Goal: Complete application form

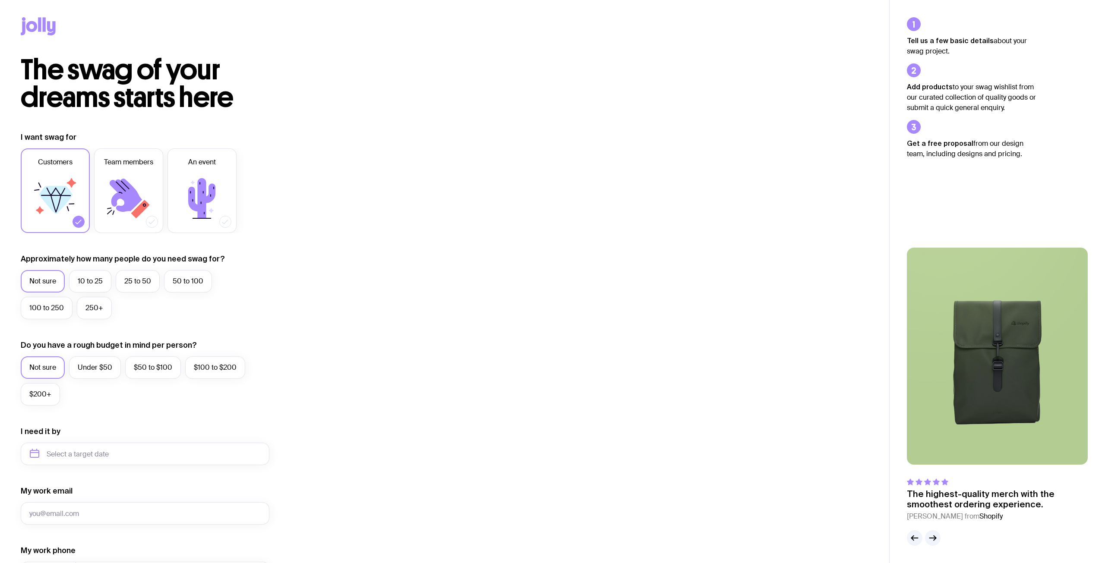
click at [121, 199] on icon at bounding box center [129, 199] width 52 height 52
click at [0, 0] on input "Team members" at bounding box center [0, 0] width 0 height 0
click at [57, 215] on icon at bounding box center [55, 199] width 52 height 52
click at [0, 0] on input "Customers" at bounding box center [0, 0] width 0 height 0
click at [178, 284] on label "50 to 100" at bounding box center [188, 281] width 48 height 22
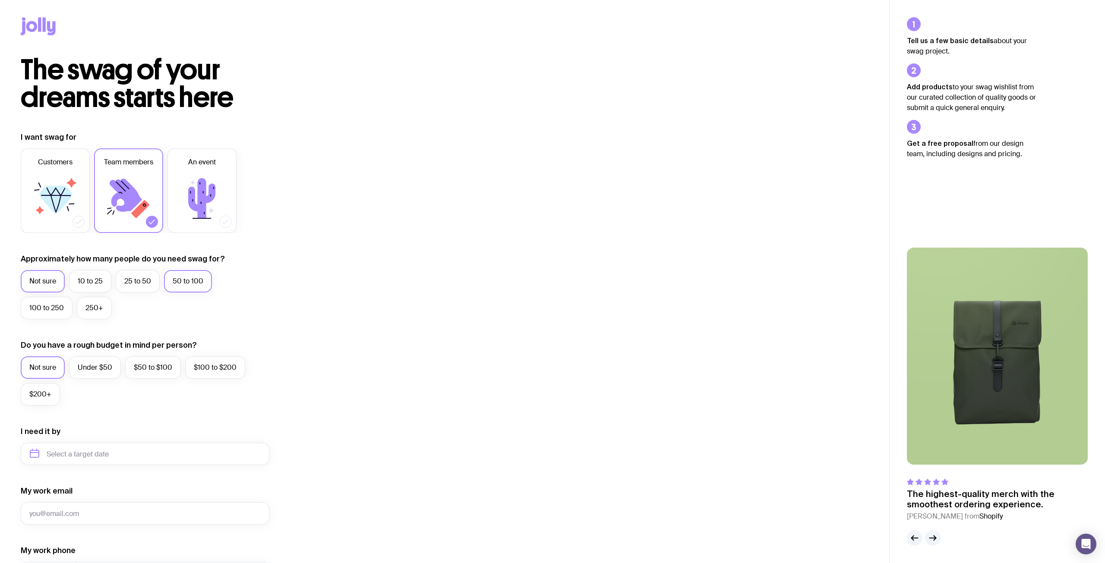
click at [0, 0] on input "50 to 100" at bounding box center [0, 0] width 0 height 0
click at [171, 369] on label "$50 to $100" at bounding box center [153, 368] width 56 height 22
click at [0, 0] on input "$50 to $100" at bounding box center [0, 0] width 0 height 0
click at [224, 368] on label "$100 to $200" at bounding box center [215, 368] width 60 height 22
click at [0, 0] on input "$100 to $200" at bounding box center [0, 0] width 0 height 0
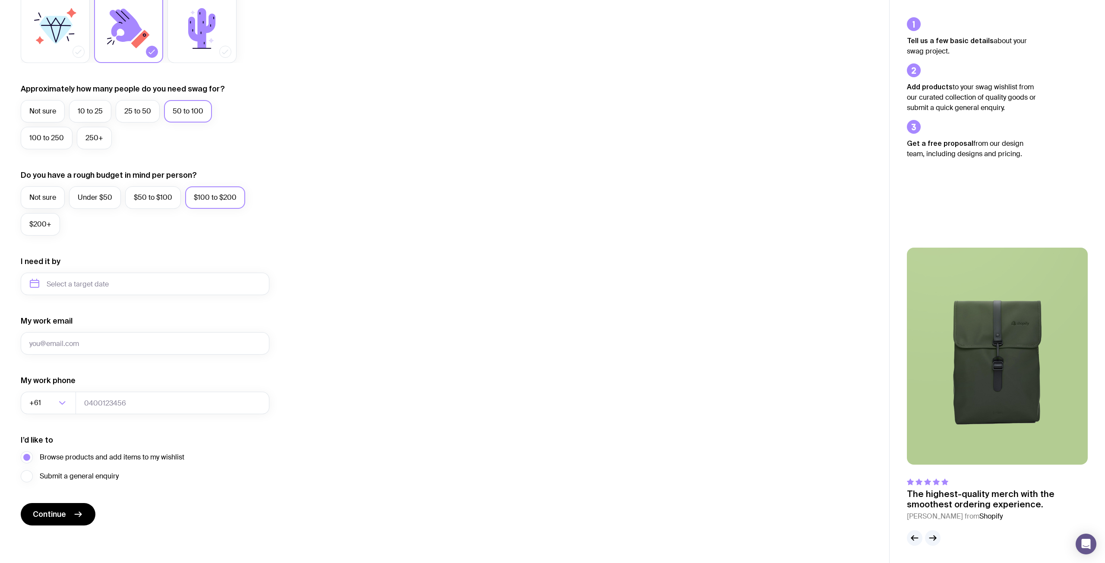
scroll to position [171, 0]
click at [933, 544] on button "button" at bounding box center [933, 539] width 16 height 16
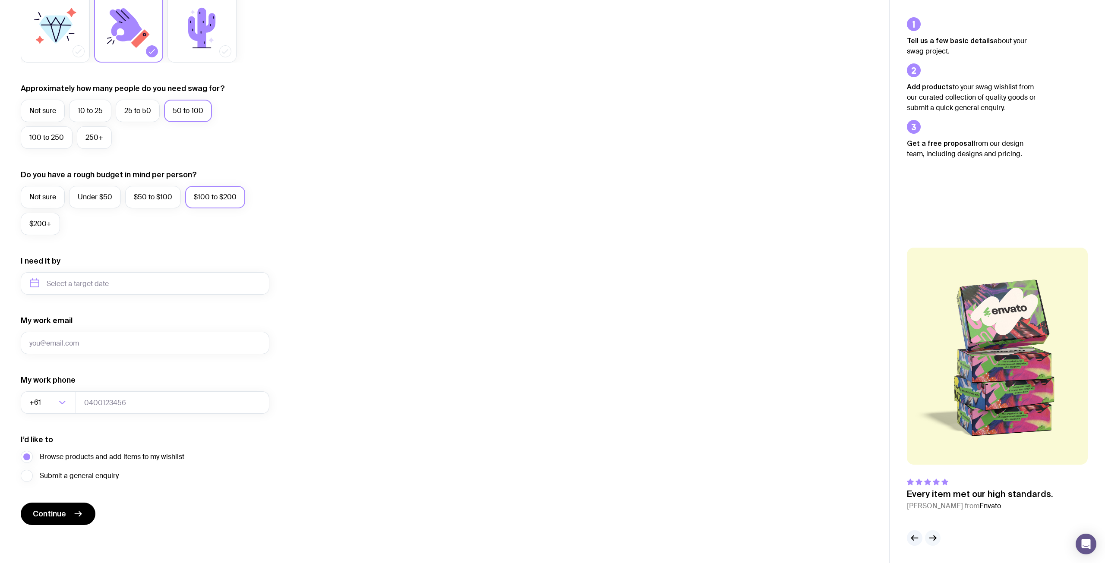
click at [933, 542] on icon "button" at bounding box center [933, 538] width 10 height 10
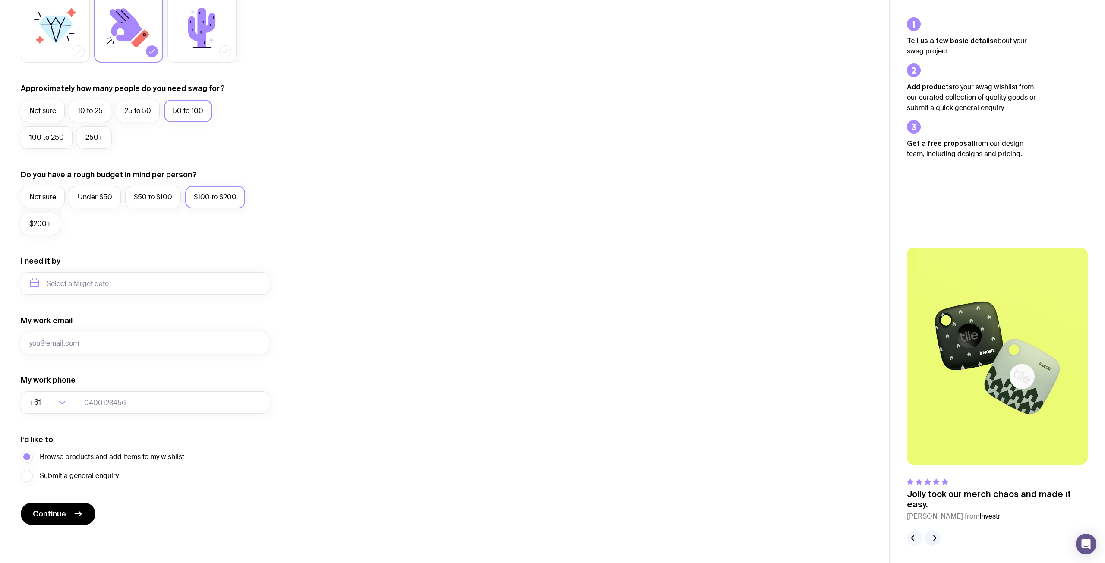
click at [920, 539] on button "button" at bounding box center [915, 539] width 16 height 16
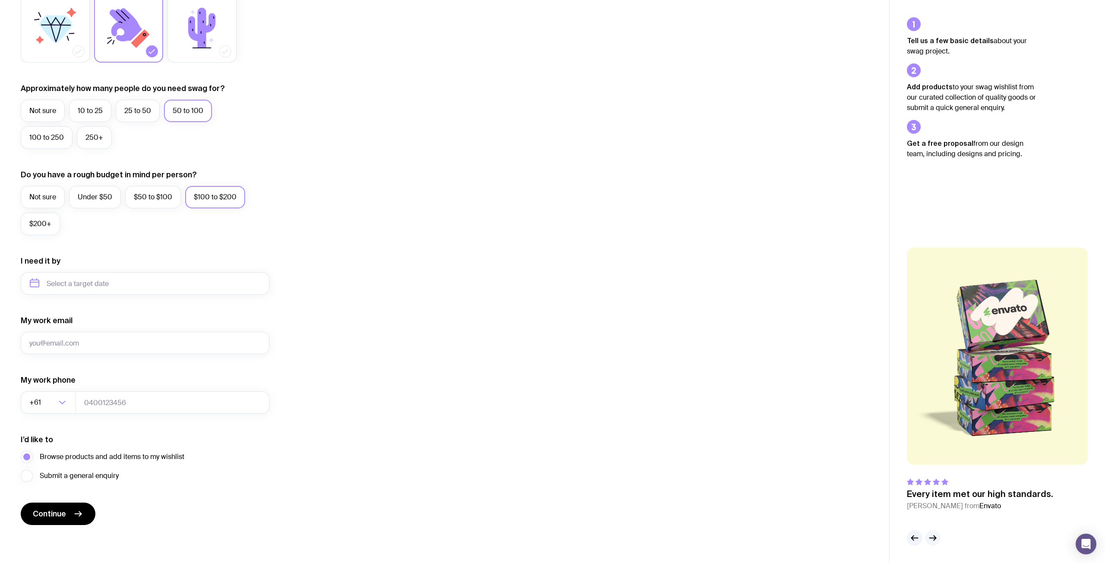
click at [938, 537] on button "button" at bounding box center [933, 539] width 16 height 16
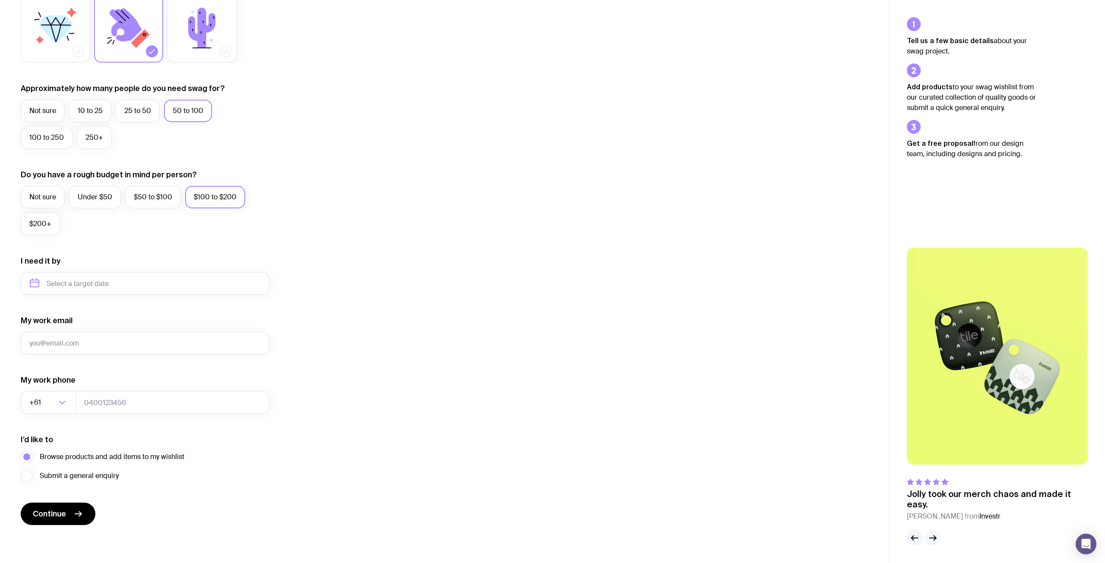
click at [938, 537] on button "button" at bounding box center [933, 539] width 16 height 16
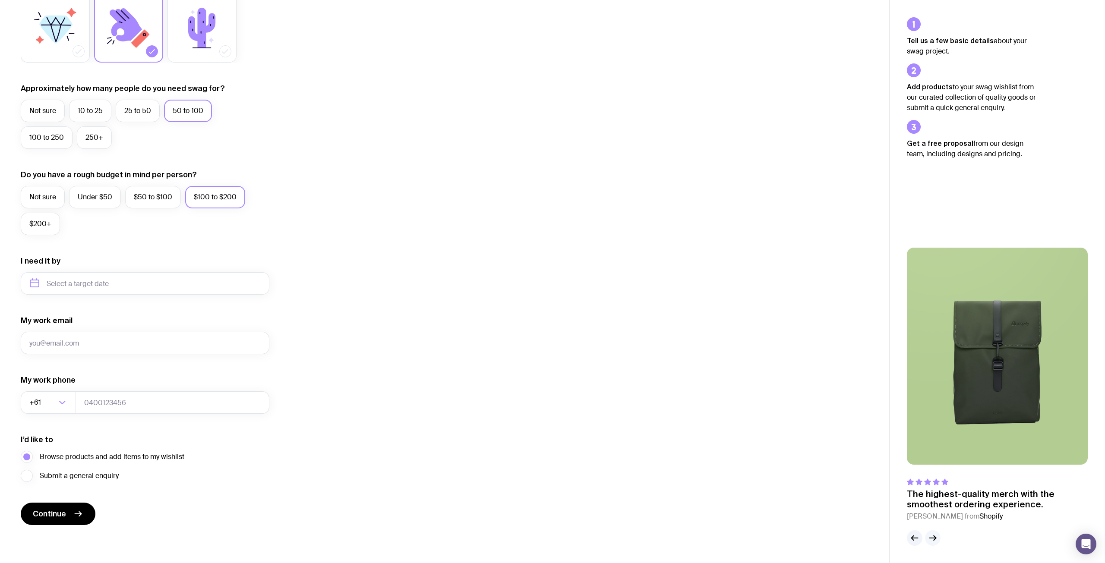
click at [938, 537] on button "button" at bounding box center [933, 539] width 16 height 16
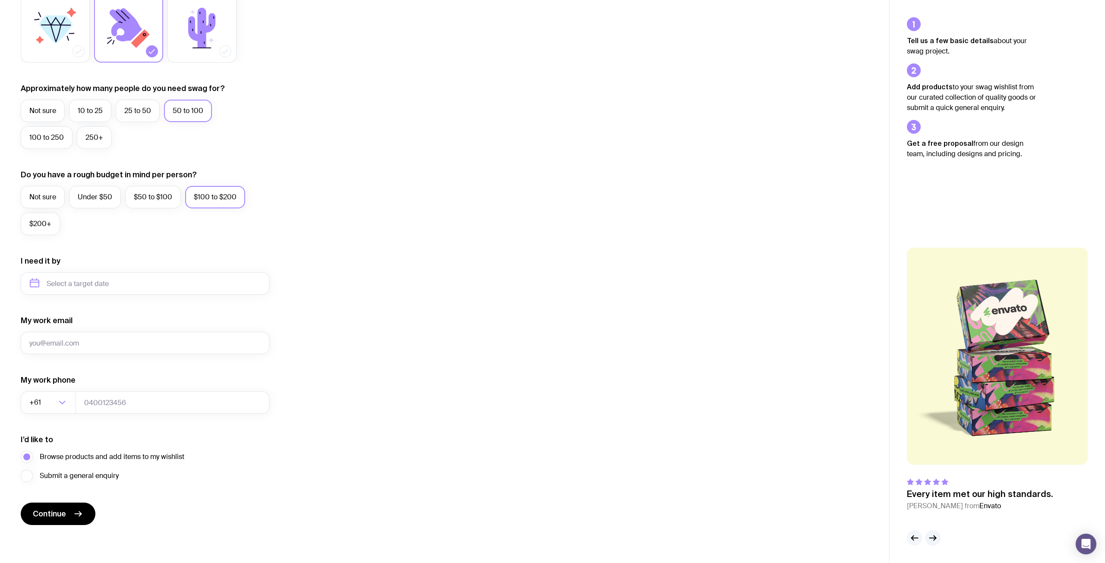
click at [915, 538] on icon "button" at bounding box center [915, 538] width 6 height 0
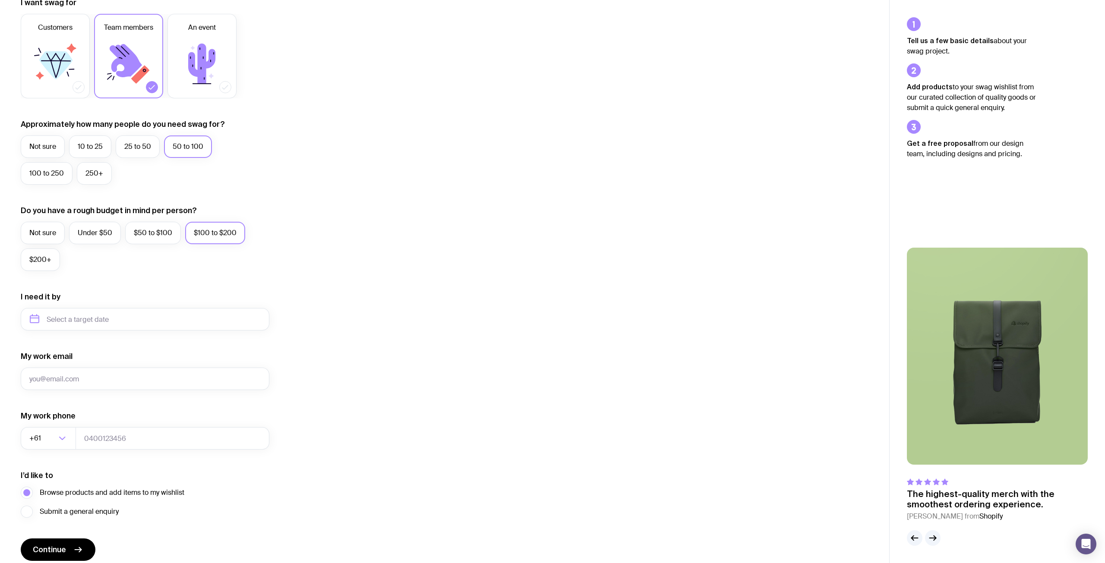
scroll to position [0, 0]
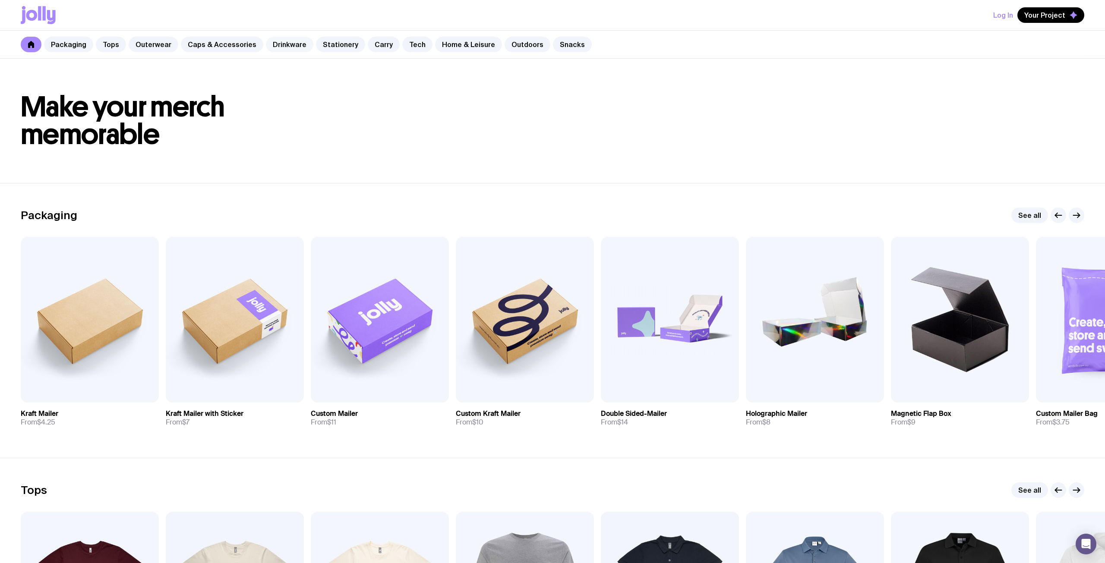
click at [277, 44] on link "Drinkware" at bounding box center [289, 45] width 47 height 16
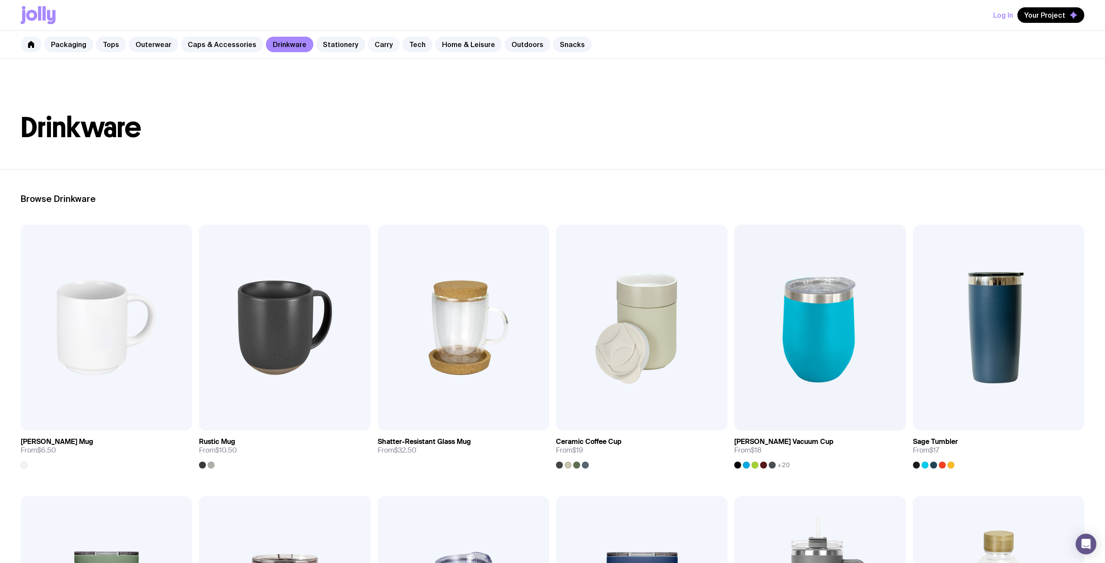
click at [369, 44] on link "Carry" at bounding box center [384, 45] width 32 height 16
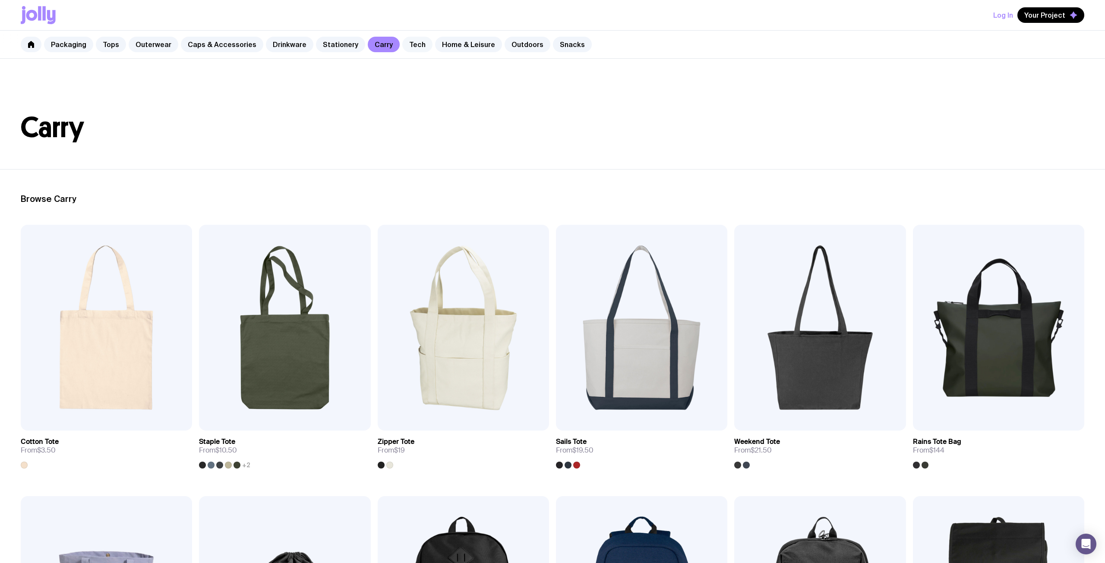
click at [405, 52] on div "Packaging Tops Outerwear Caps & Accessories Drinkware Stationery Carry Tech Hom…" at bounding box center [552, 45] width 1105 height 28
click at [407, 45] on link "Tech" at bounding box center [417, 45] width 30 height 16
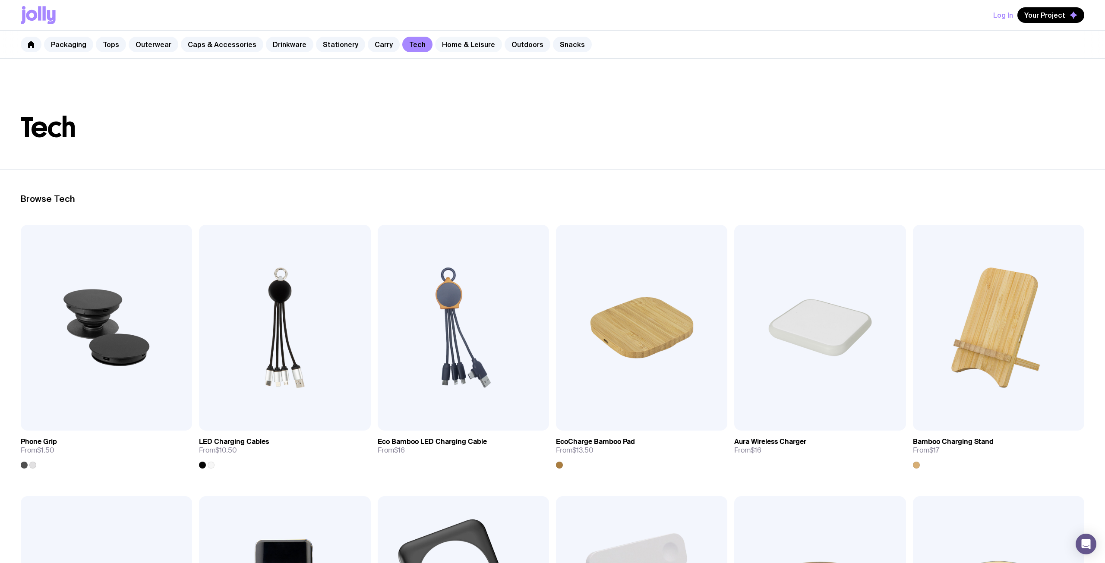
click at [441, 47] on link "Home & Leisure" at bounding box center [468, 45] width 67 height 16
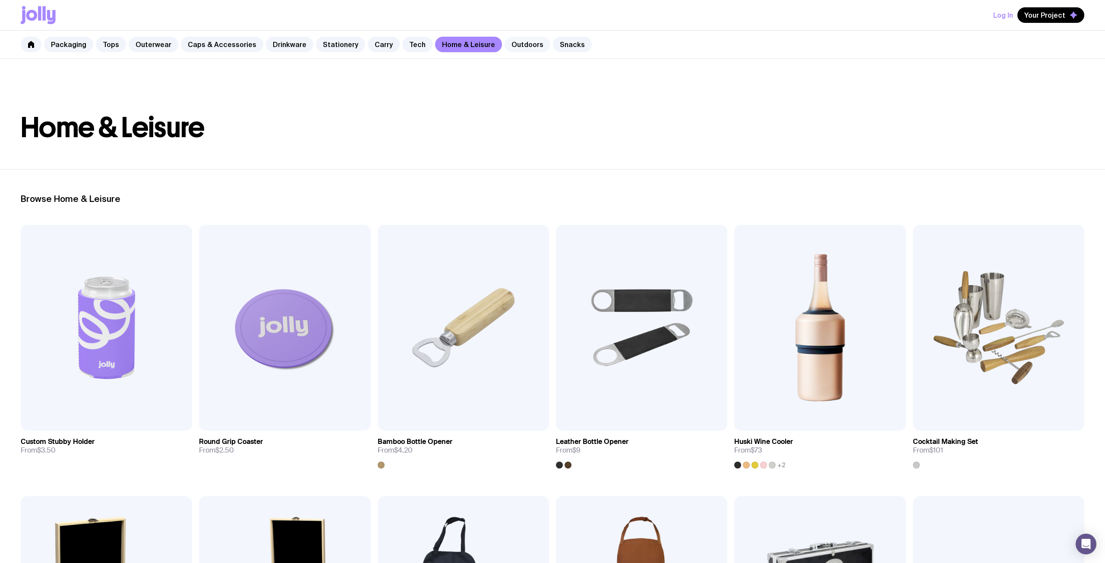
click at [514, 39] on link "Outdoors" at bounding box center [528, 45] width 46 height 16
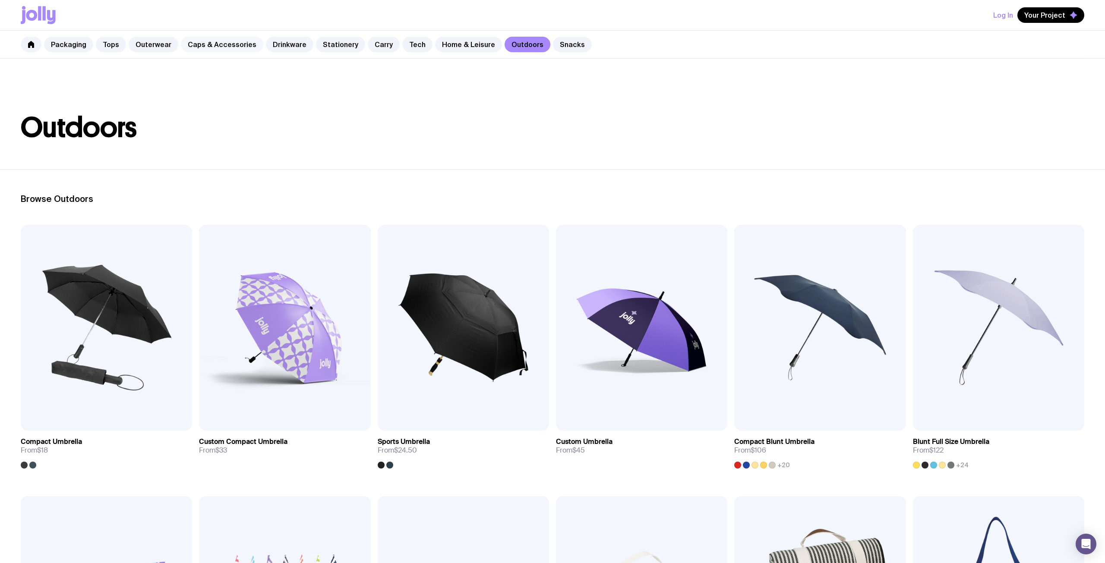
click at [210, 46] on link "Caps & Accessories" at bounding box center [222, 45] width 82 height 16
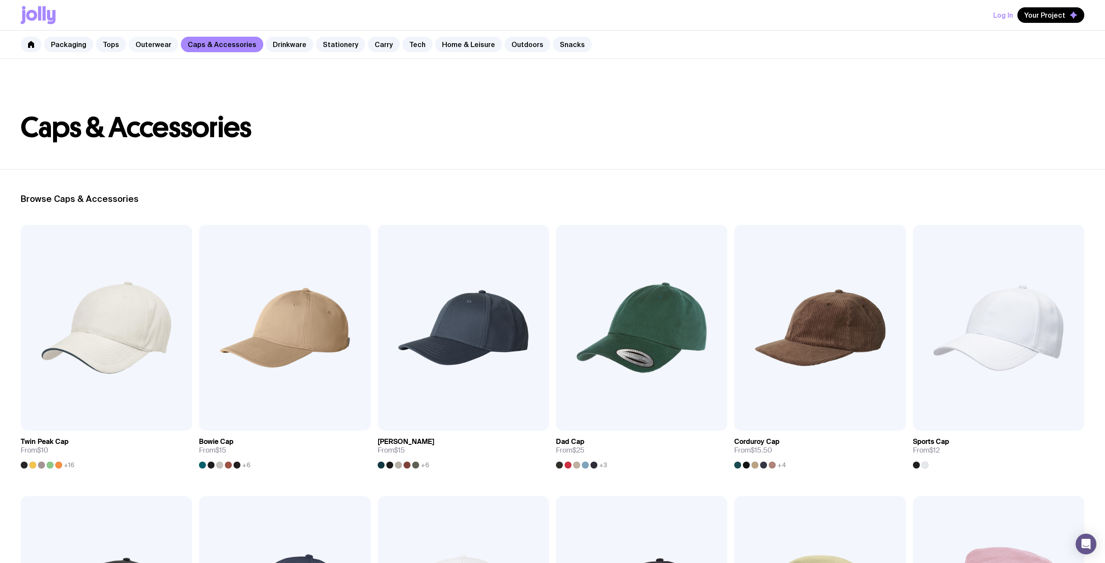
click at [157, 44] on link "Outerwear" at bounding box center [154, 45] width 50 height 16
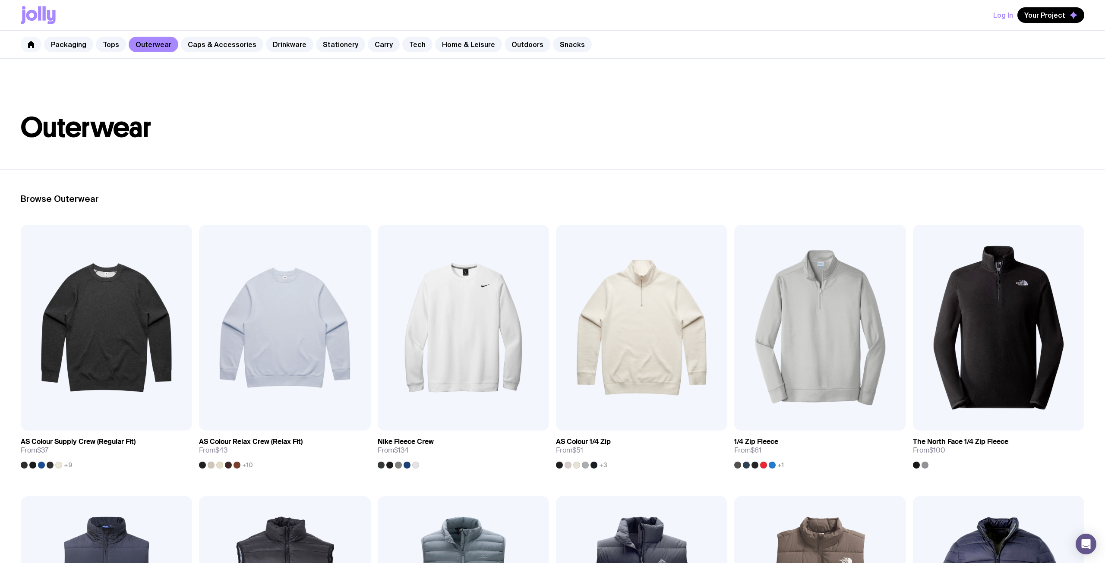
click at [28, 43] on icon at bounding box center [31, 44] width 7 height 7
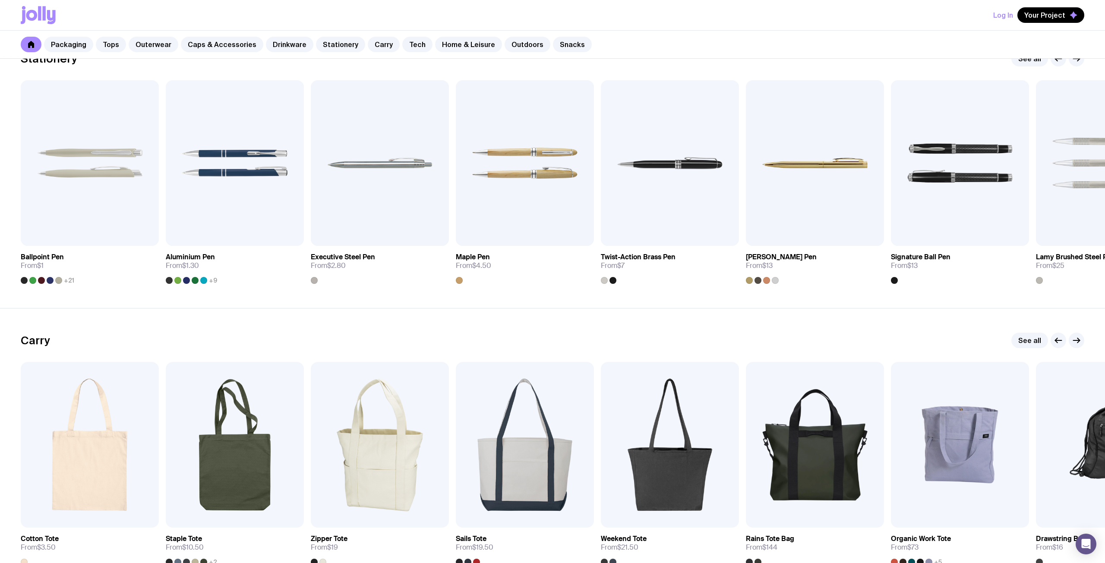
scroll to position [1576, 0]
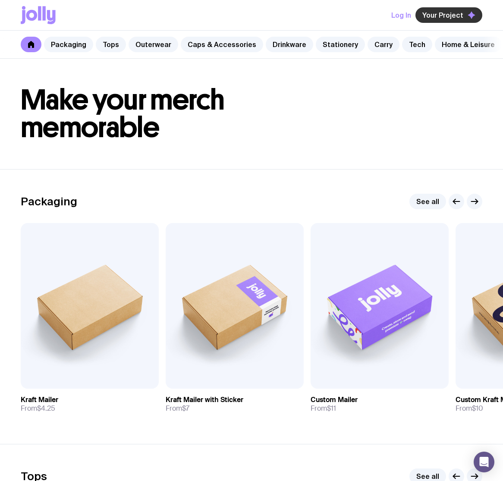
click at [437, 19] on span "Your Project" at bounding box center [443, 15] width 41 height 9
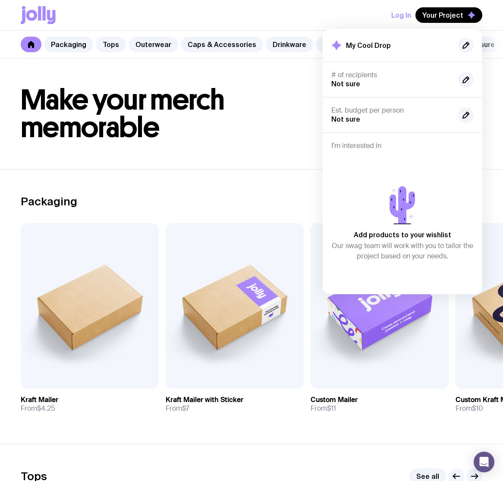
click at [433, 45] on div "My Cool Drop" at bounding box center [403, 46] width 142 height 16
click at [374, 47] on h2 "My Cool Drop" at bounding box center [368, 45] width 45 height 9
click at [375, 164] on div "Add products to your wishlist Our swag team will work with you to tailor the pr…" at bounding box center [403, 221] width 142 height 129
click at [390, 234] on p "Add products to your wishlist" at bounding box center [403, 235] width 98 height 10
click at [357, 39] on div "My Cool Drop" at bounding box center [403, 46] width 142 height 16
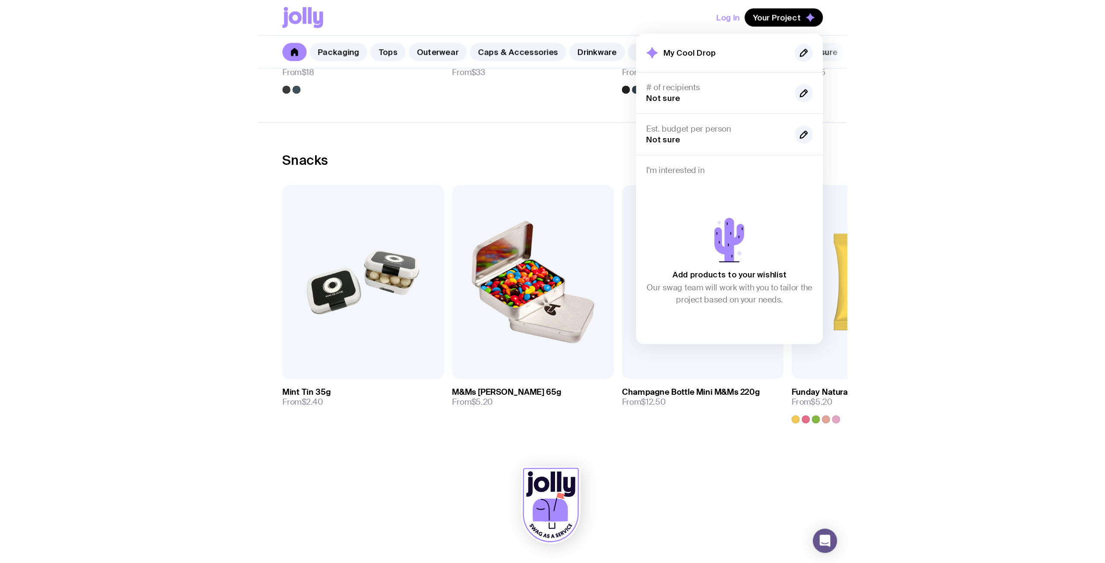
scroll to position [2808, 0]
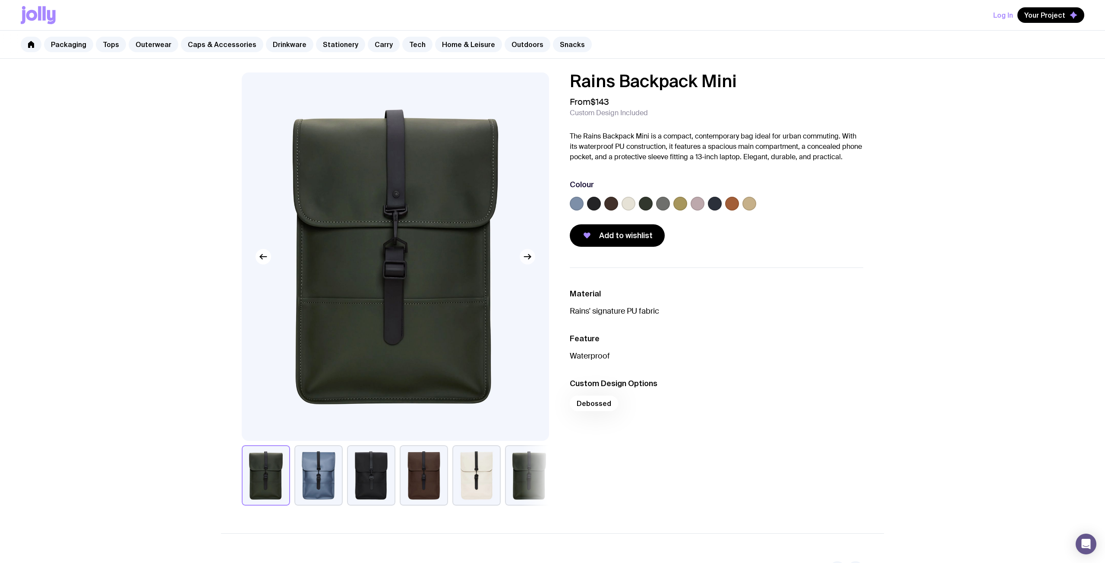
click at [524, 262] on button "button" at bounding box center [528, 257] width 16 height 16
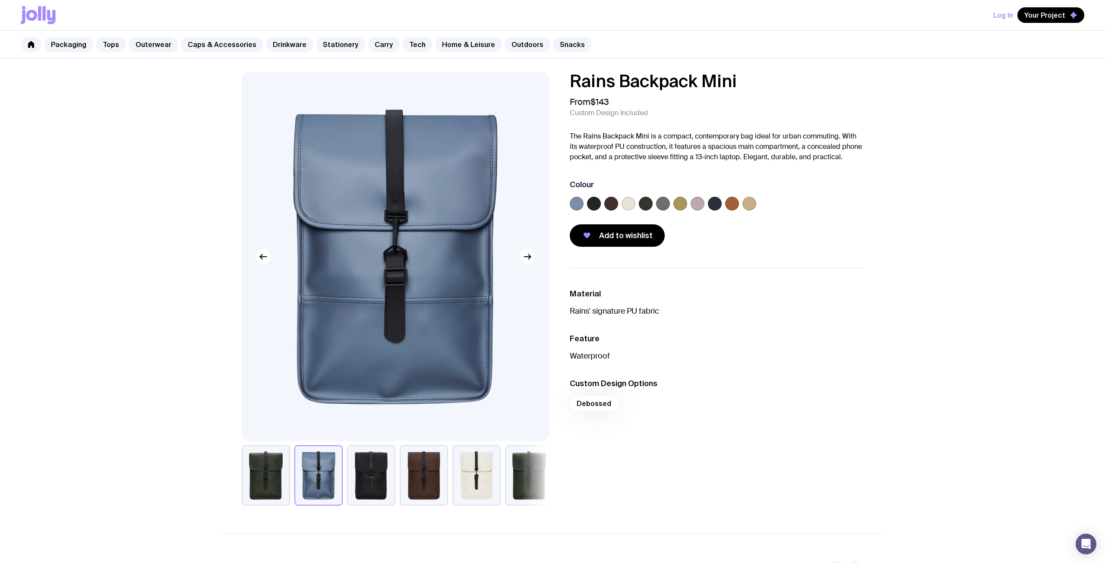
click at [524, 262] on button "button" at bounding box center [528, 257] width 16 height 16
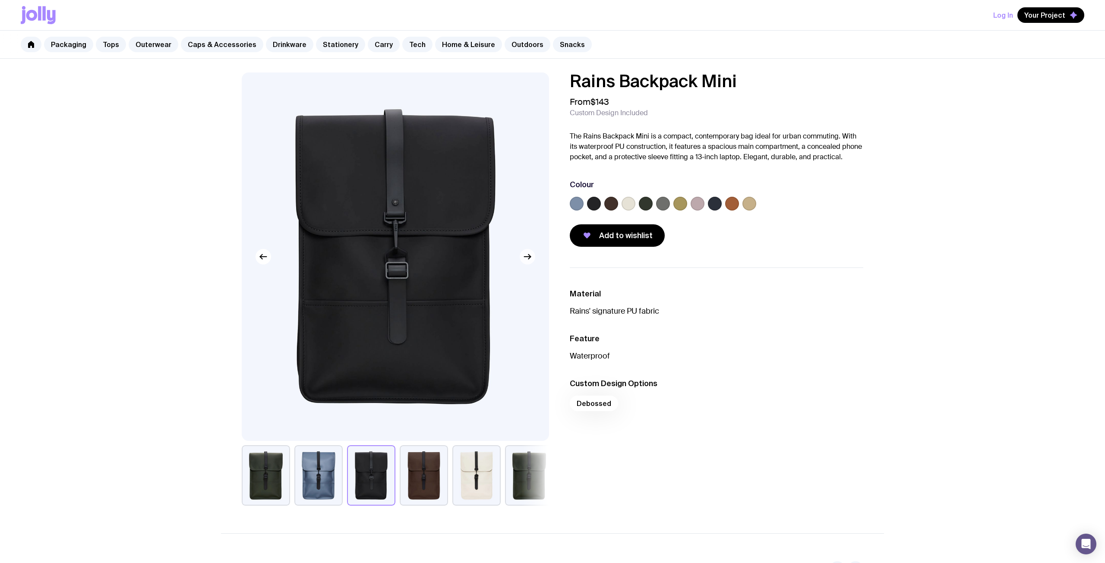
click at [524, 262] on button "button" at bounding box center [528, 257] width 16 height 16
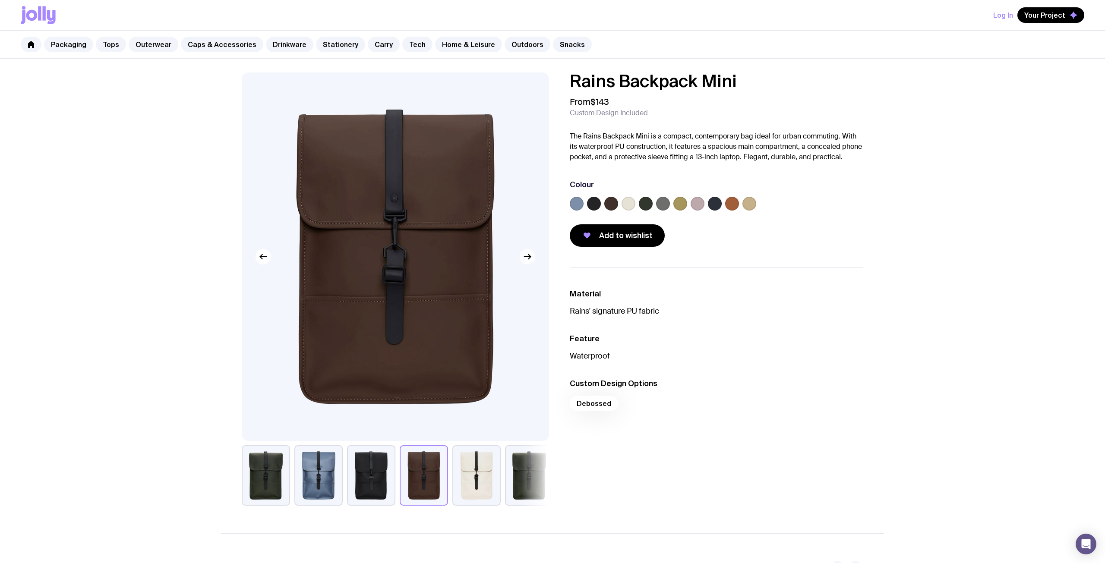
click at [524, 262] on button "button" at bounding box center [528, 257] width 16 height 16
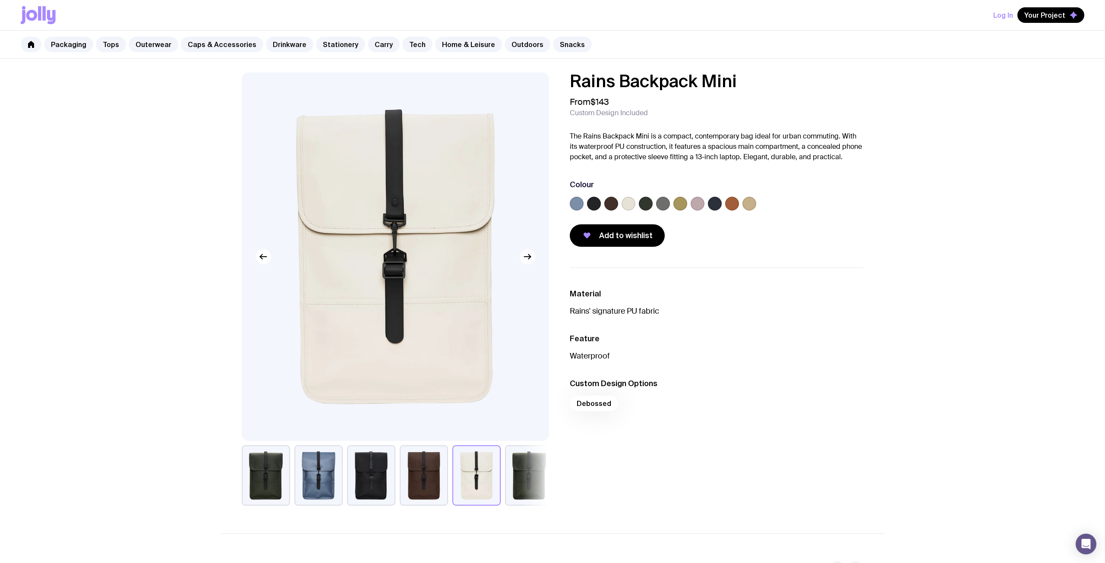
click at [524, 262] on button "button" at bounding box center [528, 257] width 16 height 16
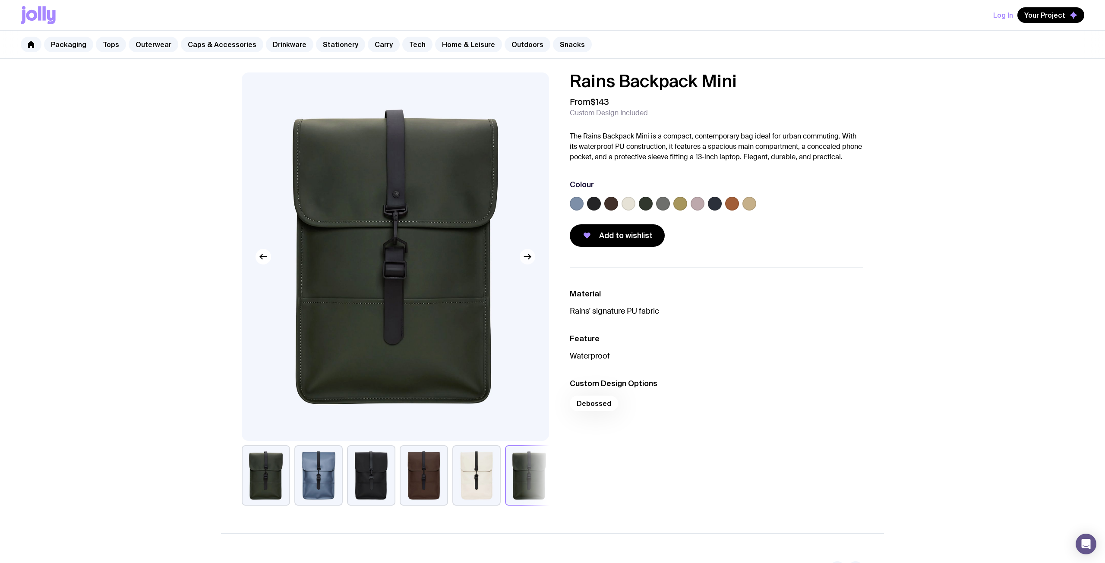
click at [524, 262] on button "button" at bounding box center [528, 257] width 16 height 16
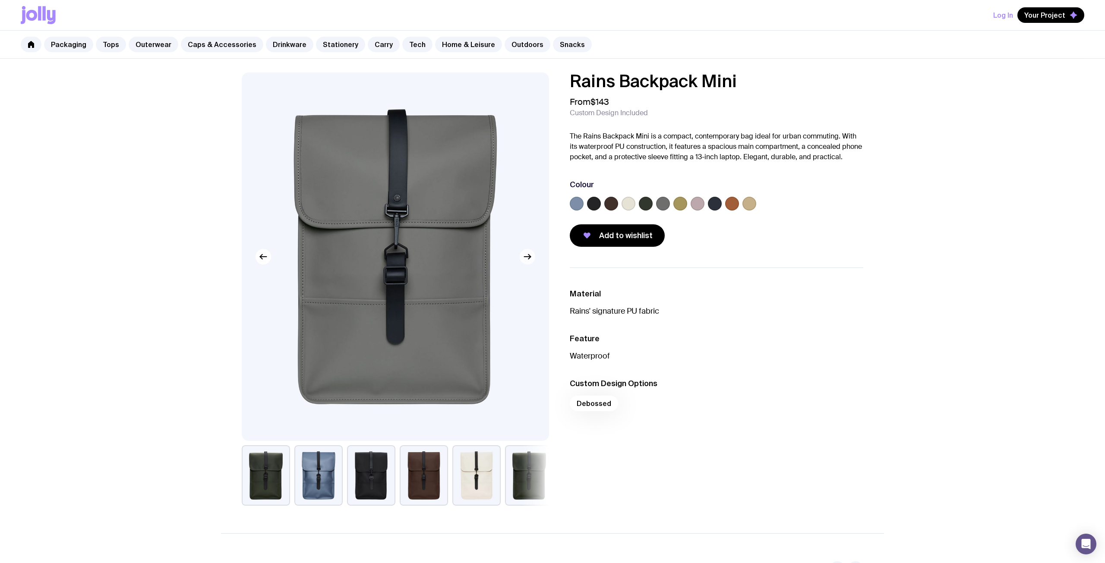
click at [524, 262] on button "button" at bounding box center [528, 257] width 16 height 16
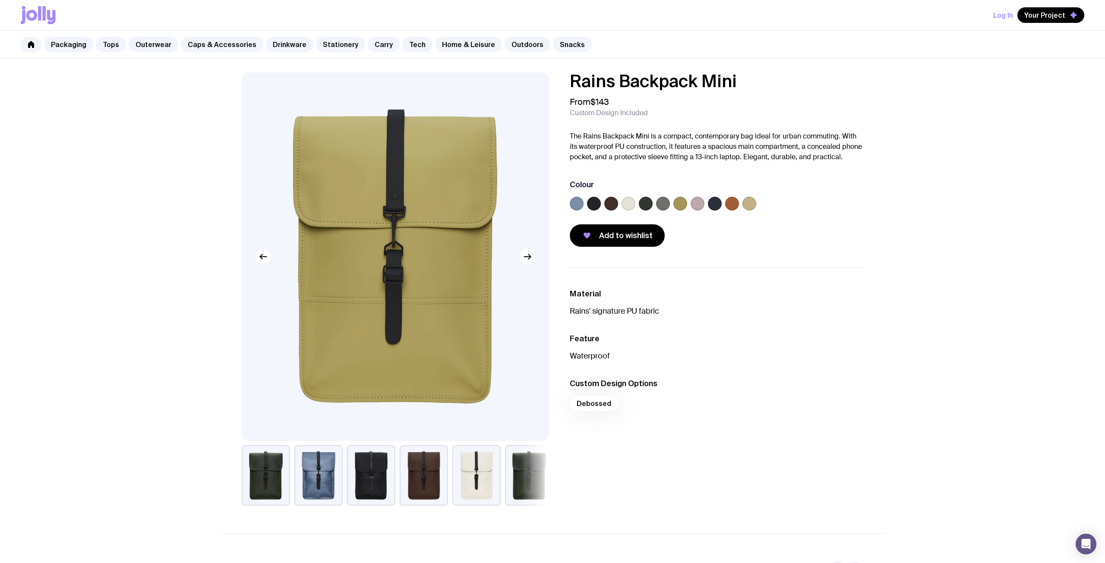
click at [524, 262] on button "button" at bounding box center [528, 257] width 16 height 16
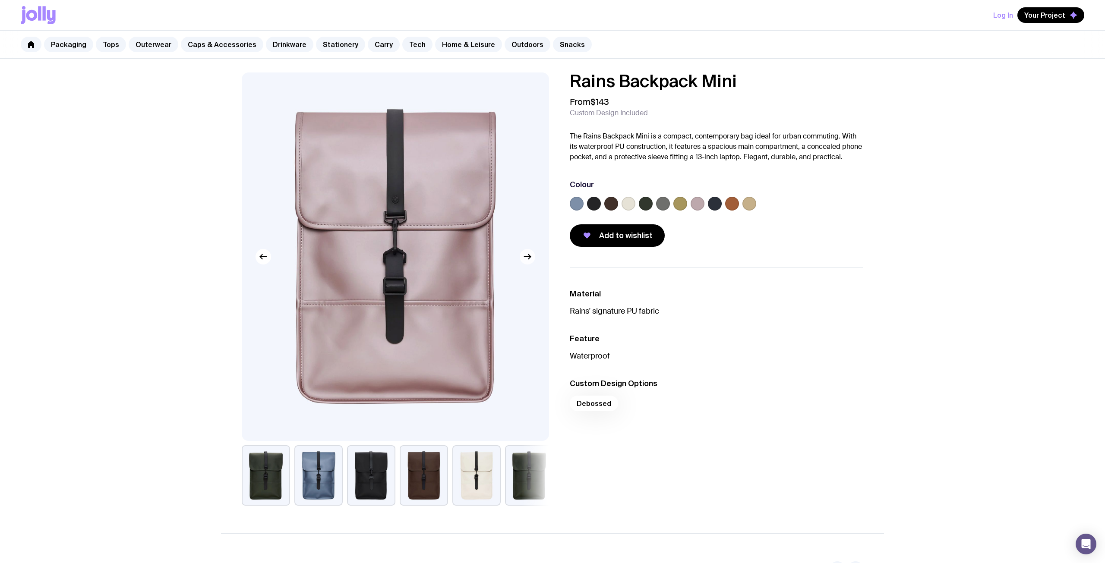
click at [524, 262] on button "button" at bounding box center [528, 257] width 16 height 16
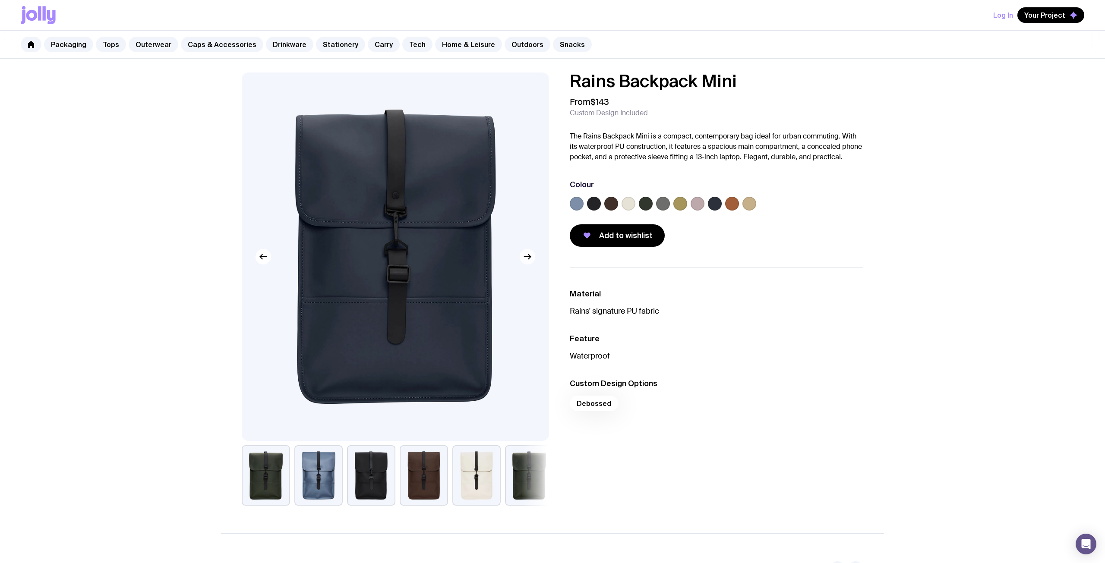
click at [524, 262] on button "button" at bounding box center [528, 257] width 16 height 16
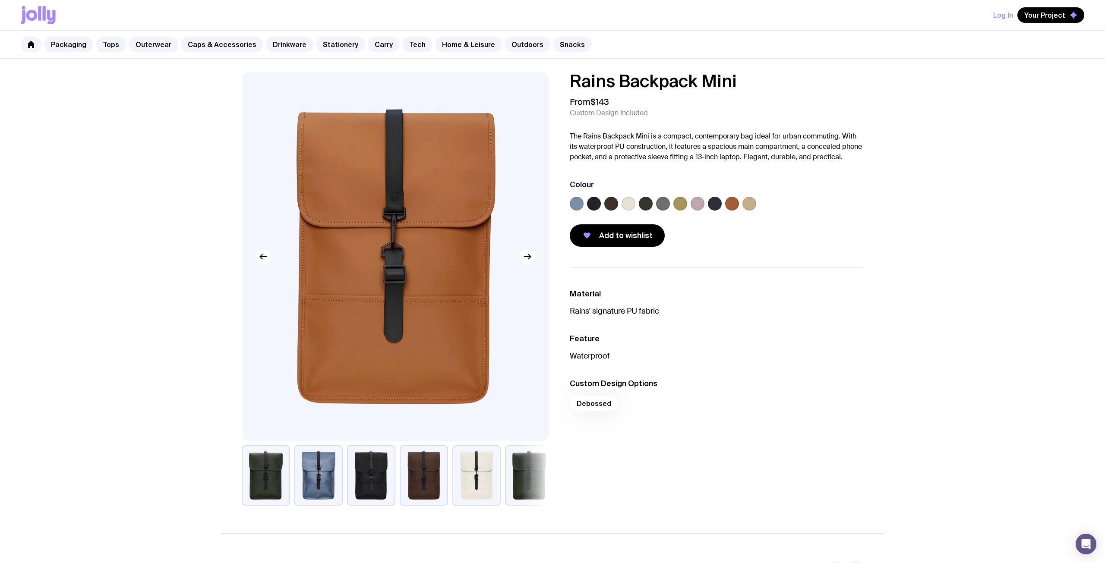
click at [524, 262] on button "button" at bounding box center [528, 257] width 16 height 16
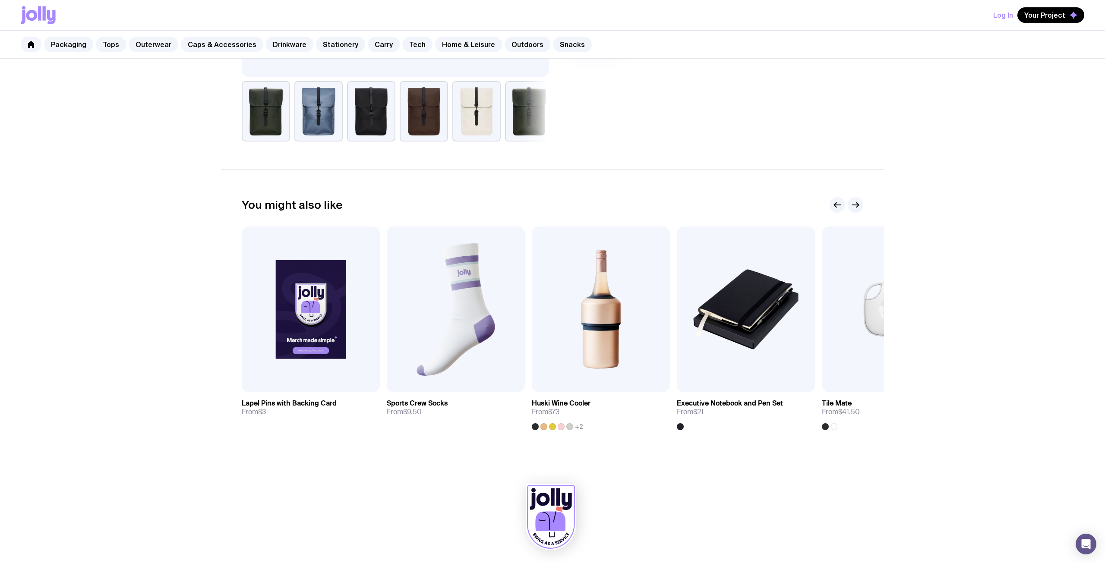
scroll to position [364, 0]
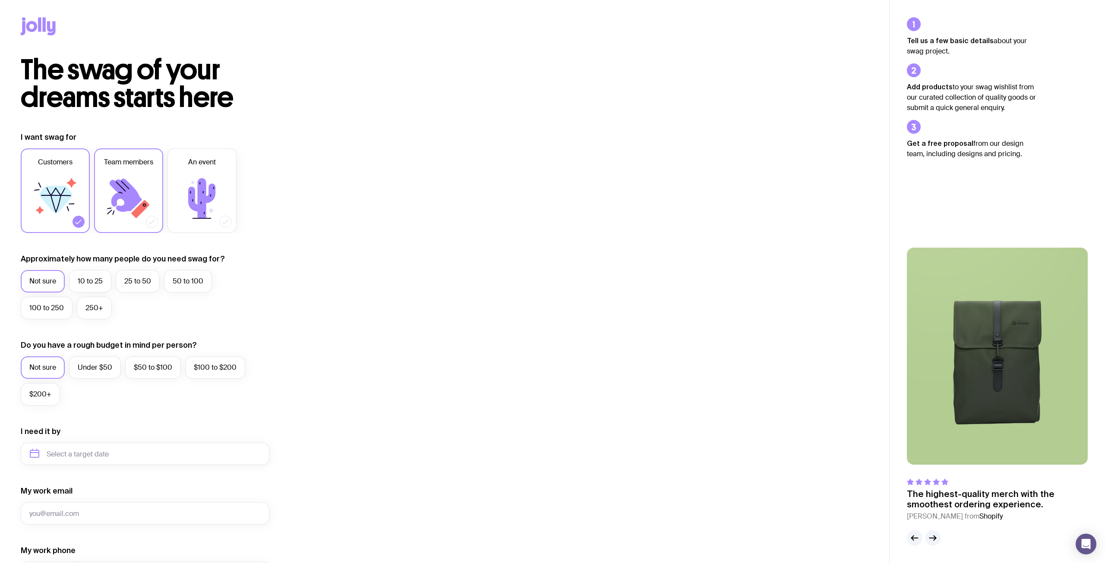
click at [131, 205] on icon at bounding box center [126, 195] width 32 height 33
click at [0, 0] on input "Team members" at bounding box center [0, 0] width 0 height 0
click at [72, 196] on icon at bounding box center [55, 199] width 52 height 52
click at [0, 0] on input "Customers" at bounding box center [0, 0] width 0 height 0
click at [188, 283] on label "50 to 100" at bounding box center [188, 281] width 48 height 22
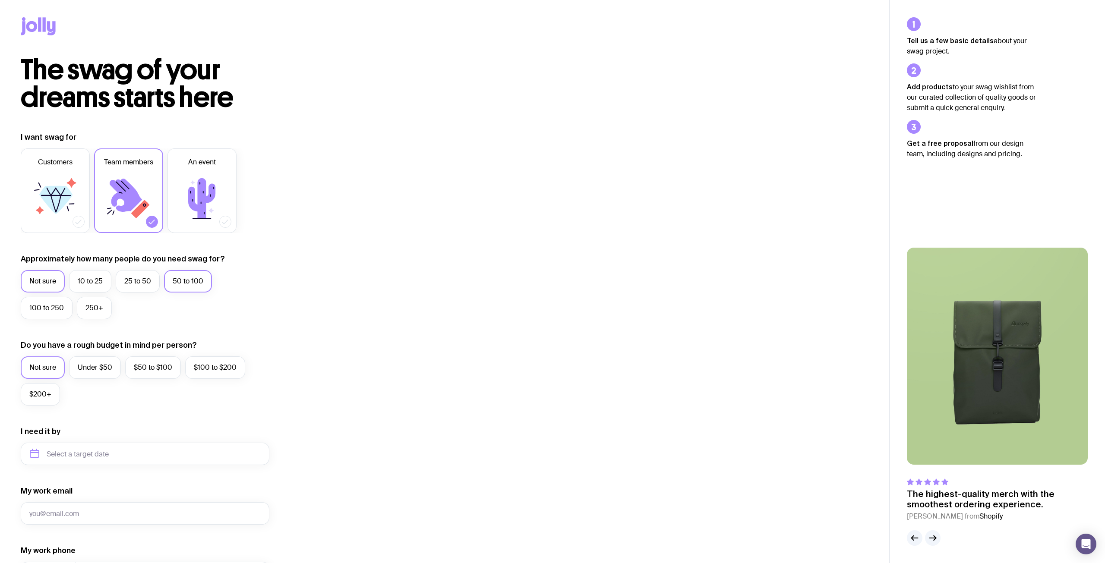
click at [0, 0] on input "50 to 100" at bounding box center [0, 0] width 0 height 0
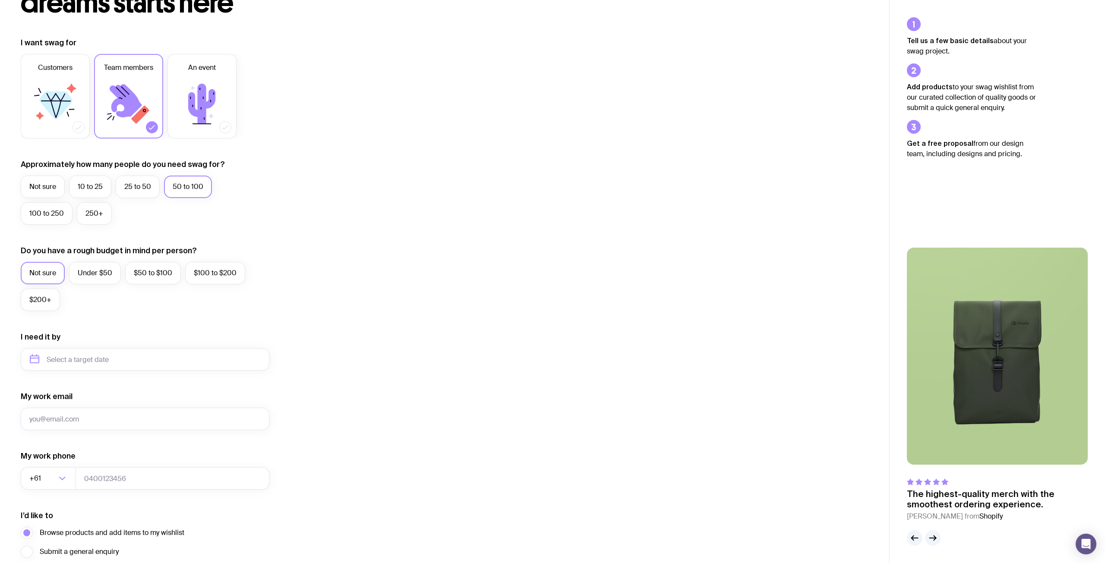
scroll to position [101, 0]
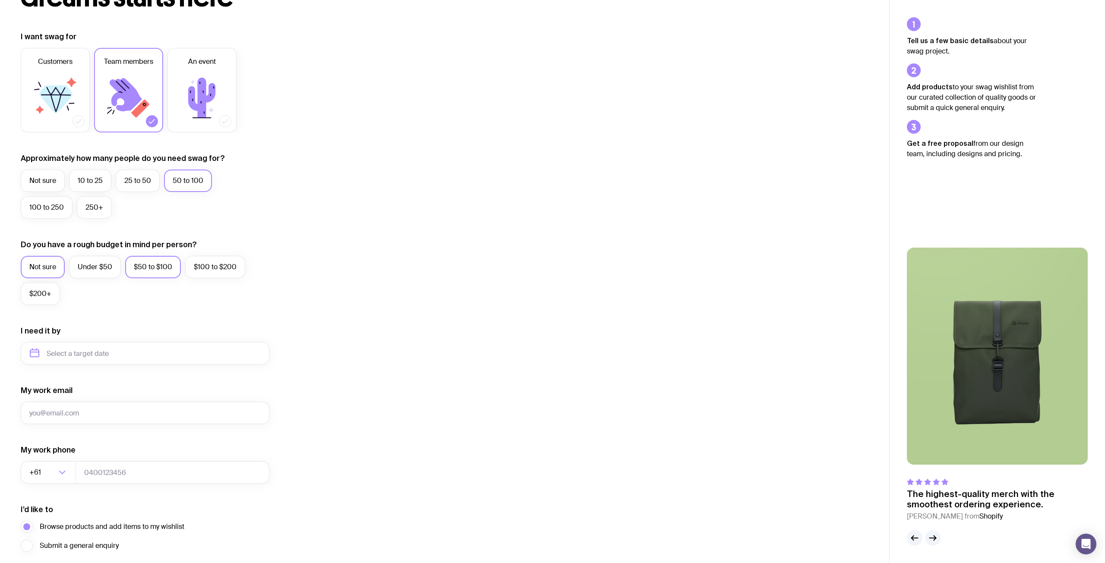
click at [149, 268] on label "$50 to $100" at bounding box center [153, 267] width 56 height 22
click at [0, 0] on input "$50 to $100" at bounding box center [0, 0] width 0 height 0
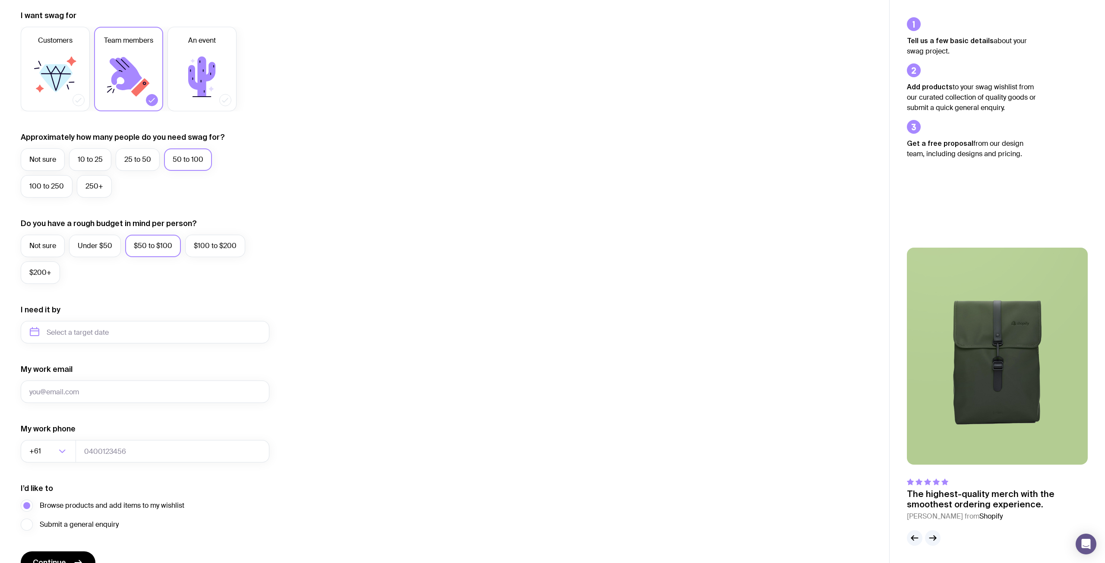
scroll to position [122, 0]
click at [223, 254] on label "$100 to $200" at bounding box center [215, 245] width 60 height 22
click at [0, 0] on input "$100 to $200" at bounding box center [0, 0] width 0 height 0
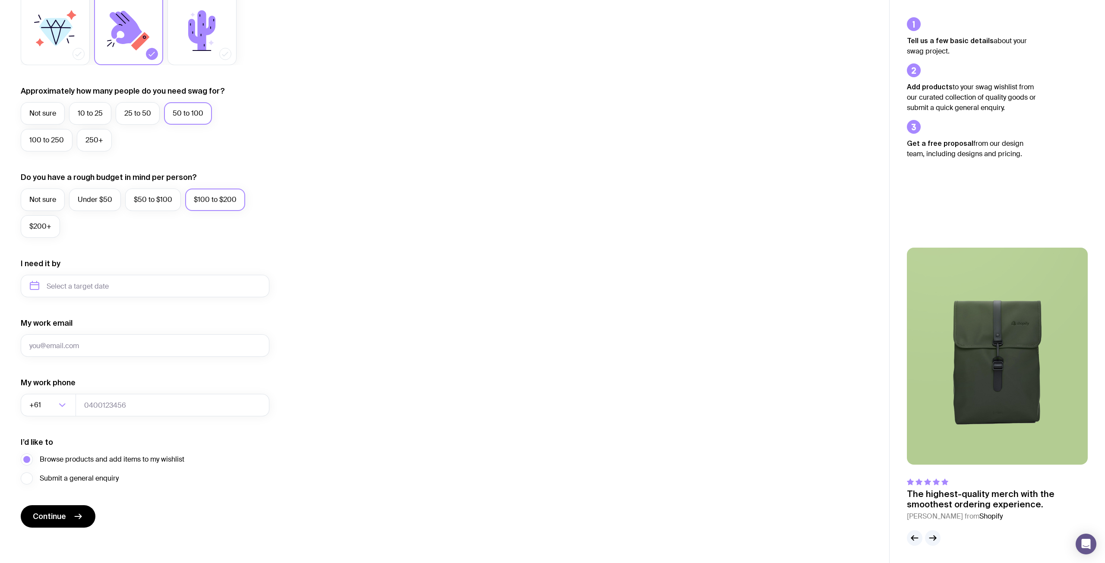
scroll to position [171, 0]
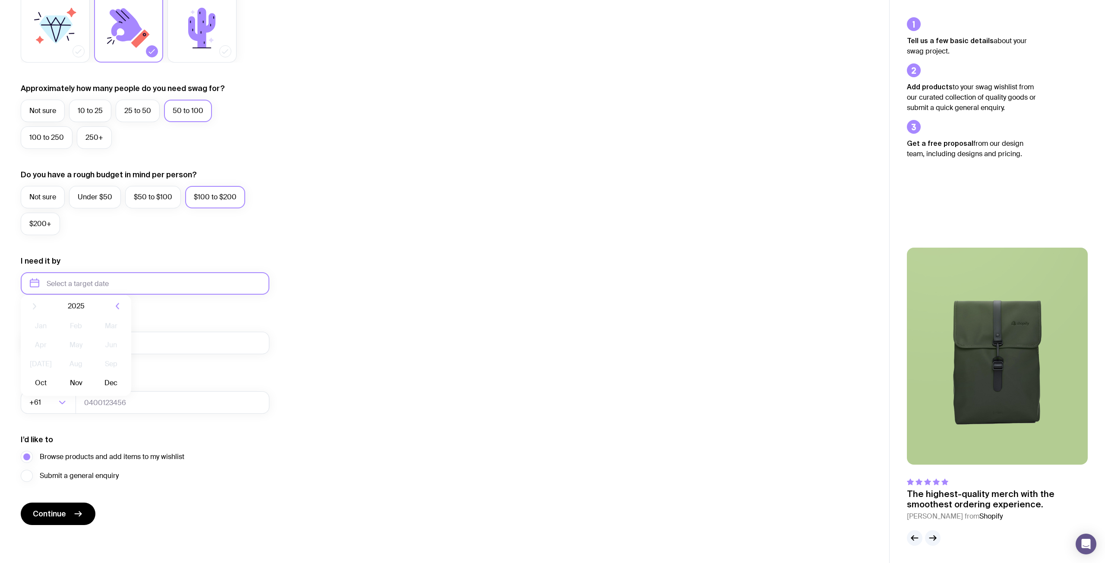
click at [179, 285] on input "text" at bounding box center [145, 283] width 249 height 22
click at [115, 389] on button "Dec" at bounding box center [111, 389] width 32 height 17
type input "December 2025"
click at [86, 341] on input "My work email" at bounding box center [145, 343] width 249 height 22
type input "patricia"
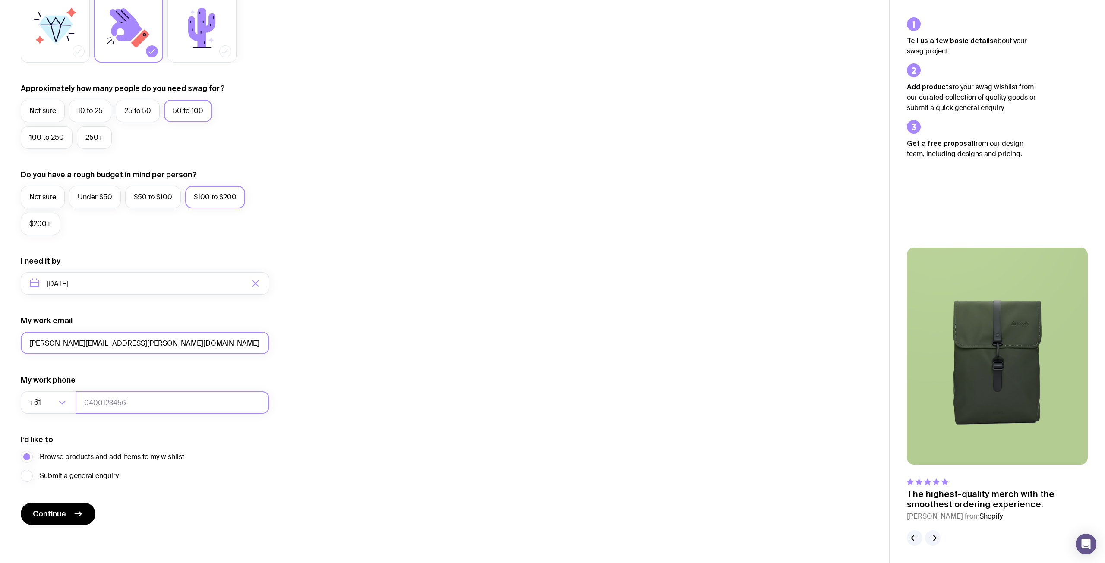
type input "patricia.lor@google.com"
click at [97, 406] on input "tel" at bounding box center [173, 403] width 194 height 22
type input "3"
type input "424360022"
click at [63, 480] on span "Submit a general enquiry" at bounding box center [79, 476] width 79 height 10
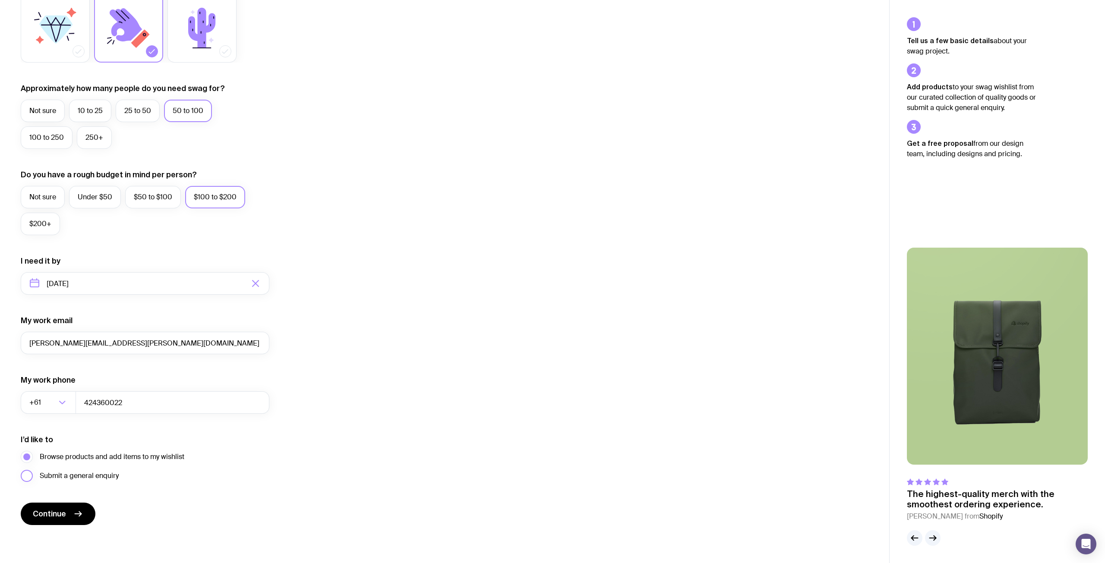
click at [0, 0] on input "Submit a general enquiry" at bounding box center [0, 0] width 0 height 0
click at [67, 481] on button "Continue" at bounding box center [58, 514] width 75 height 22
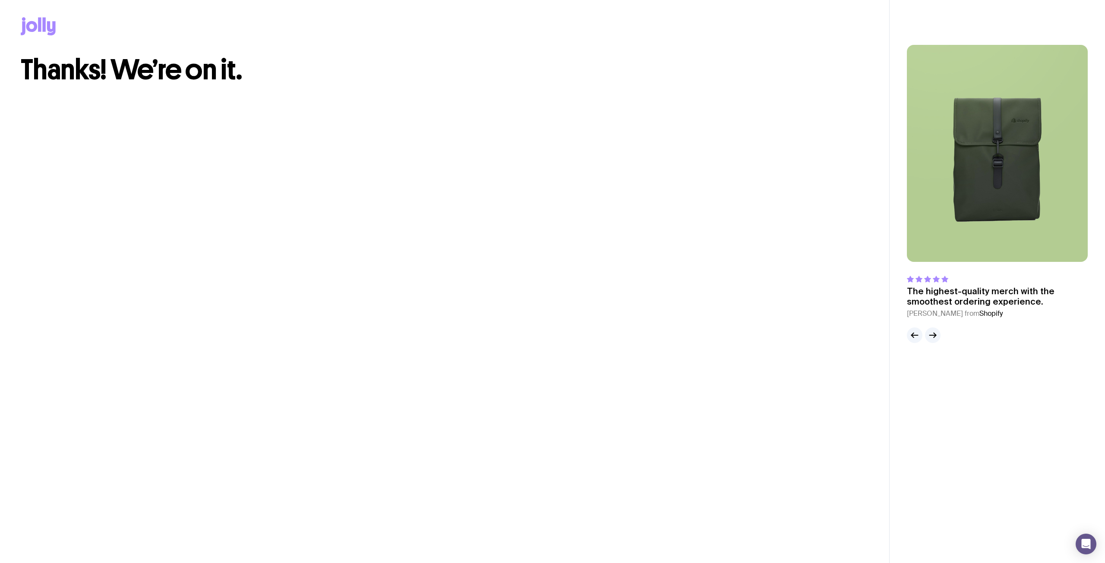
scroll to position [0, 0]
